Goal: Find specific page/section: Find specific page/section

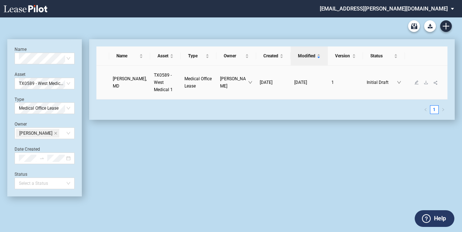
click at [184, 80] on span "Medical Office Lease" at bounding box center [197, 82] width 27 height 12
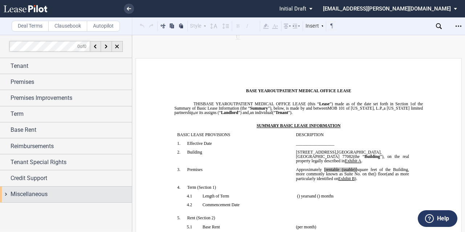
click at [36, 190] on span "Miscellaneous" at bounding box center [29, 194] width 37 height 9
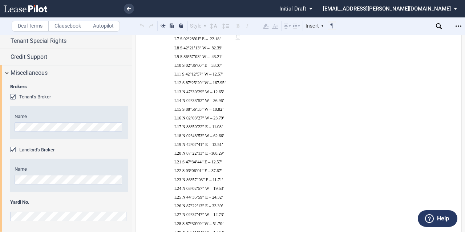
scroll to position [6617, 0]
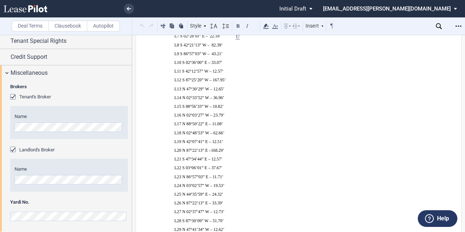
drag, startPoint x: 206, startPoint y: 89, endPoint x: 412, endPoint y: 113, distance: 207.9
drag, startPoint x: 239, startPoint y: 97, endPoint x: 250, endPoint y: 89, distance: 14.0
